Goal: Navigation & Orientation: Understand site structure

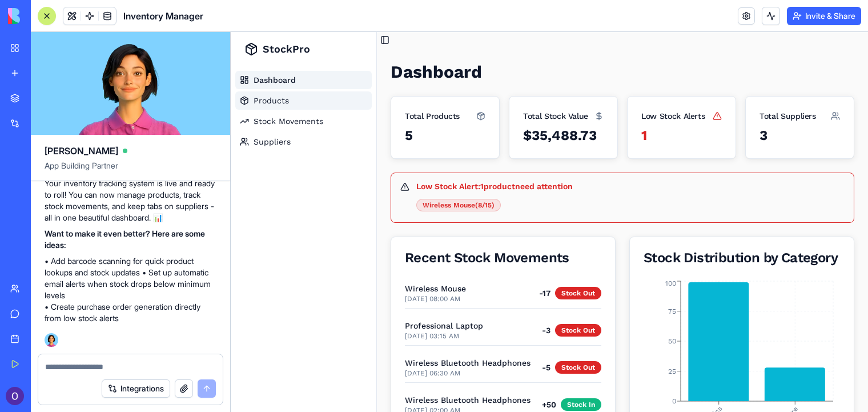
click at [271, 100] on span "Products" at bounding box center [271, 100] width 35 height 11
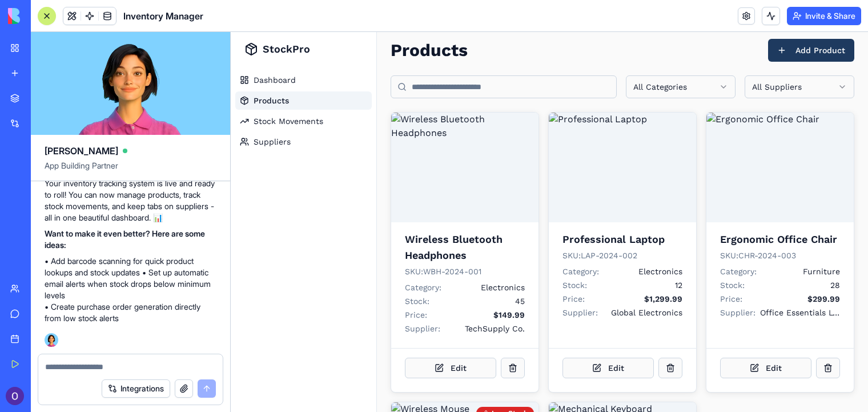
scroll to position [5, 0]
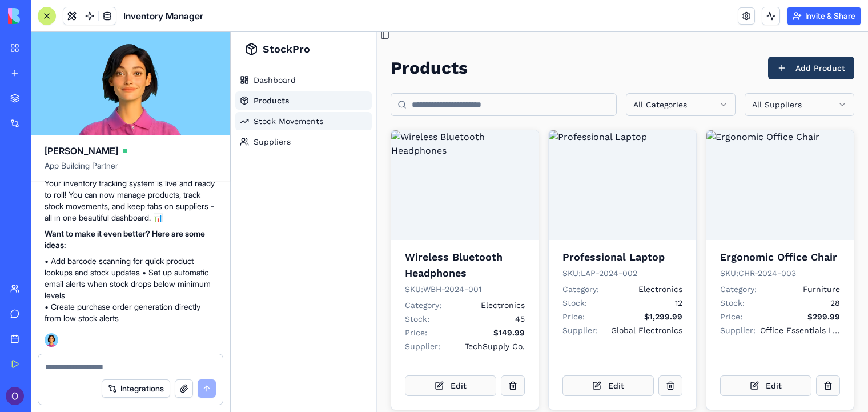
click at [268, 120] on span "Stock Movements" at bounding box center [289, 120] width 70 height 11
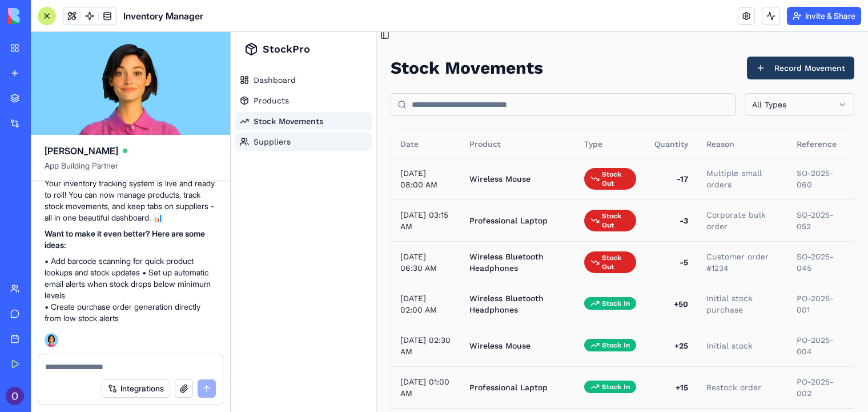
click at [252, 140] on link "Suppliers" at bounding box center [303, 141] width 136 height 18
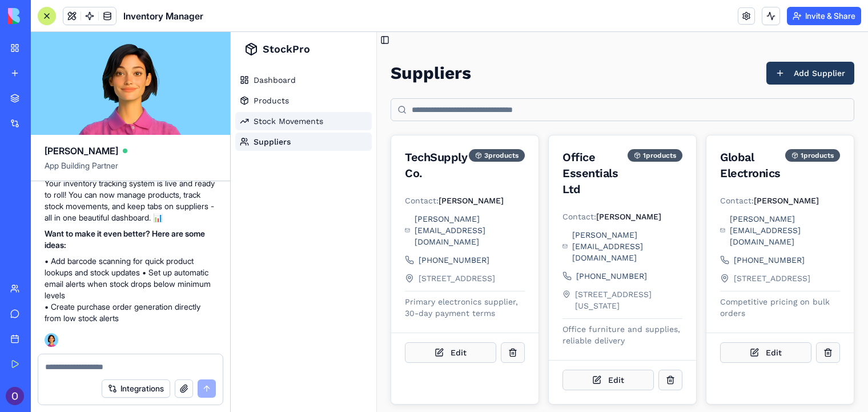
click at [271, 124] on span "Stock Movements" at bounding box center [289, 120] width 70 height 11
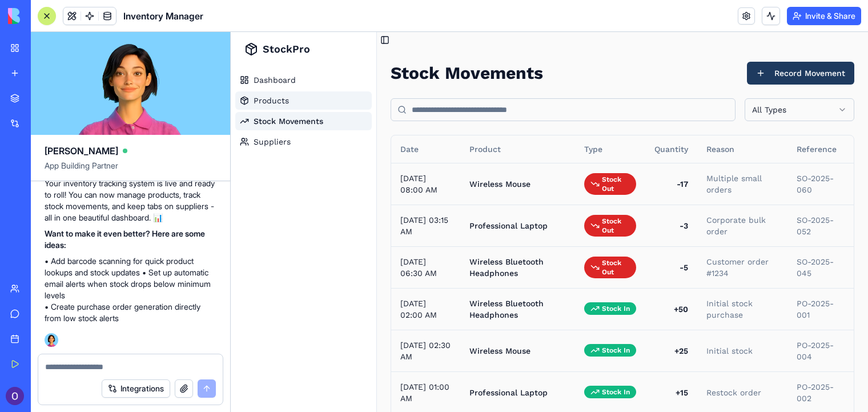
click at [270, 100] on span "Products" at bounding box center [271, 100] width 35 height 11
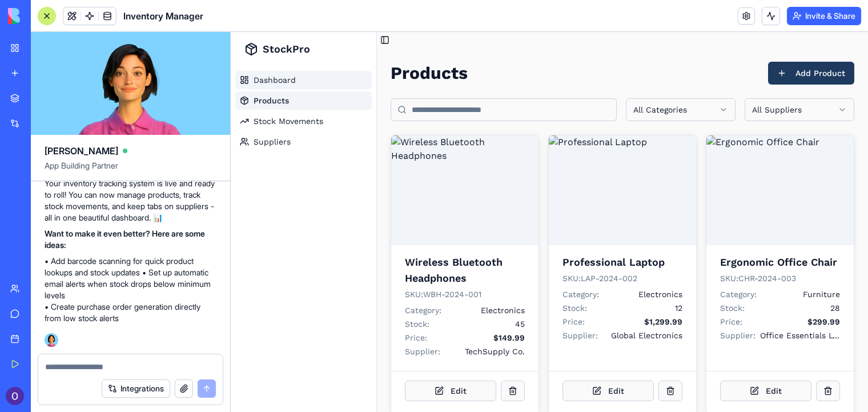
click at [265, 80] on span "Dashboard" at bounding box center [275, 79] width 42 height 11
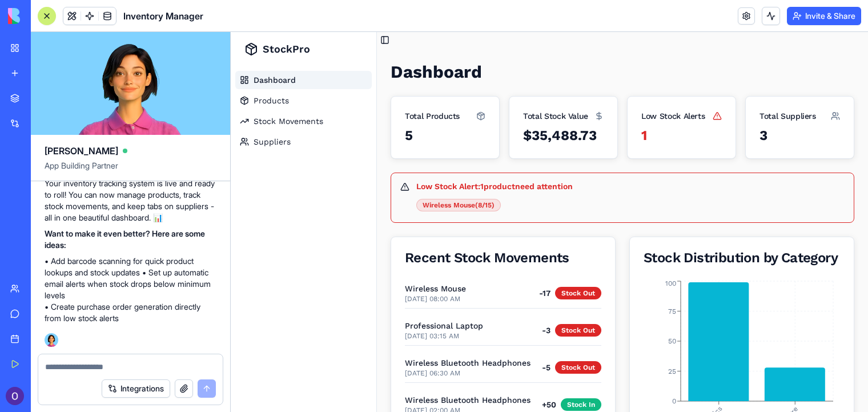
click at [265, 83] on span "Dashboard" at bounding box center [275, 79] width 42 height 11
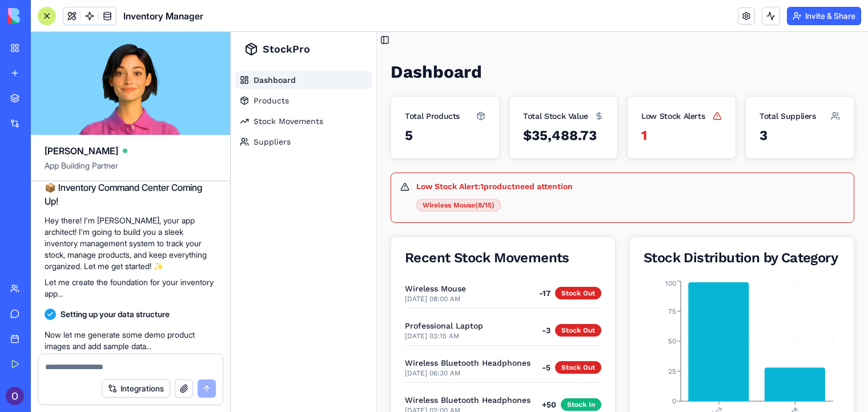
scroll to position [57, 0]
